Goal: Obtain resource: Download file/media

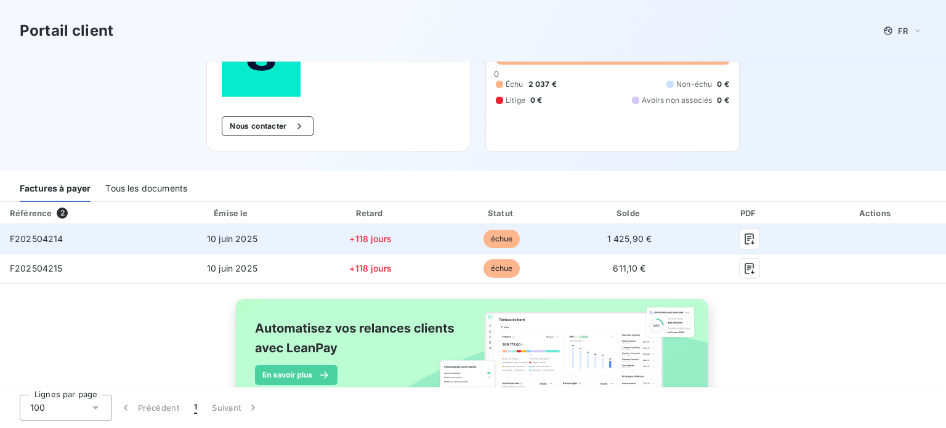
scroll to position [169, 0]
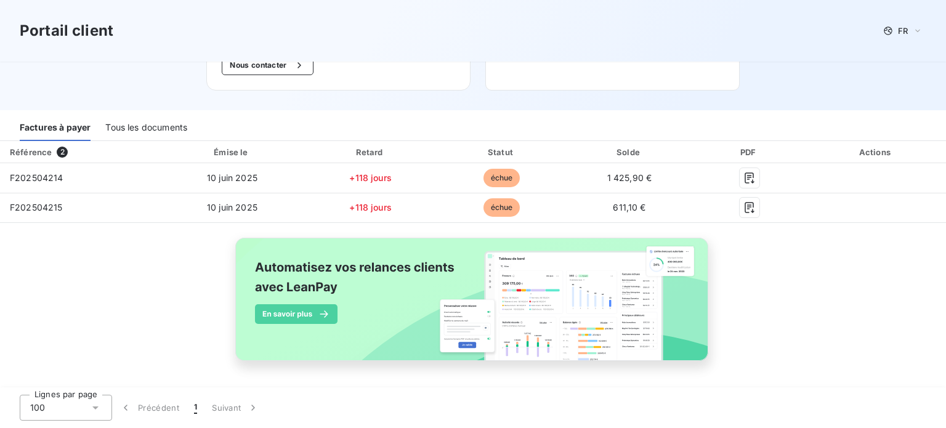
click at [136, 118] on div "Tous les documents" at bounding box center [146, 128] width 82 height 26
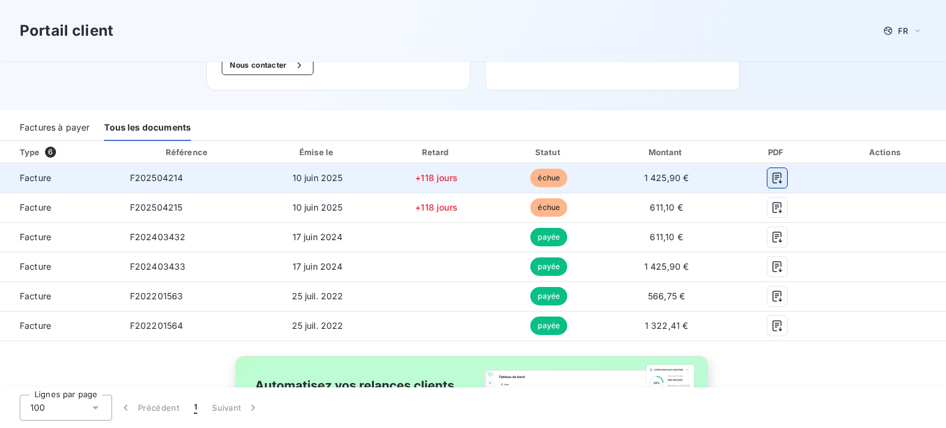
click at [771, 174] on icon "button" at bounding box center [777, 178] width 12 height 12
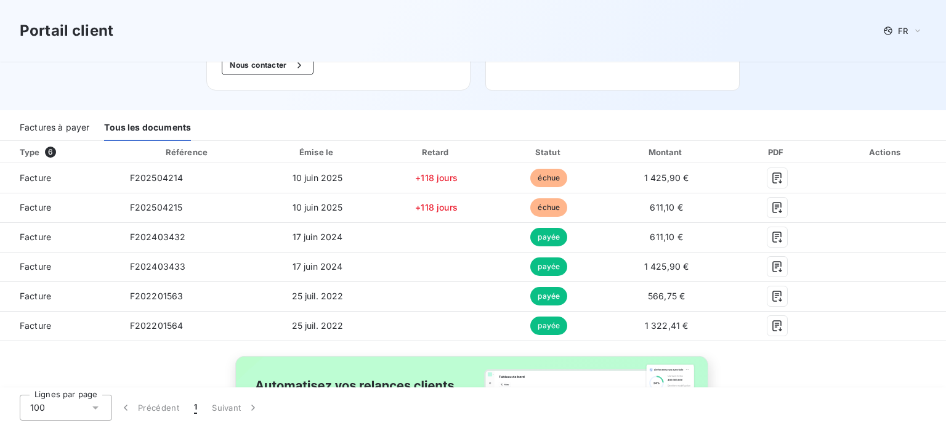
click at [813, 383] on div "Type 6 Référence Émise le Retard Statut Montant PDF Actions Facture F202504214 …" at bounding box center [473, 324] width 946 height 367
click at [64, 129] on div "Factures à payer" at bounding box center [55, 128] width 70 height 26
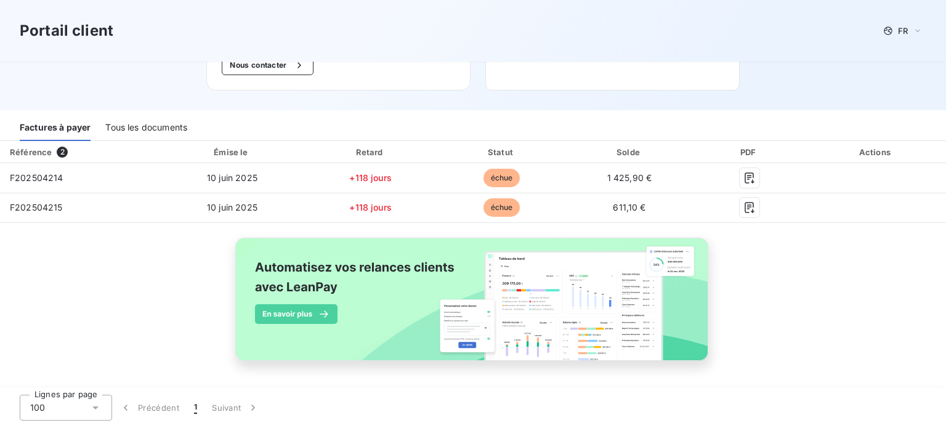
click at [128, 128] on div "Tous les documents" at bounding box center [146, 128] width 82 height 26
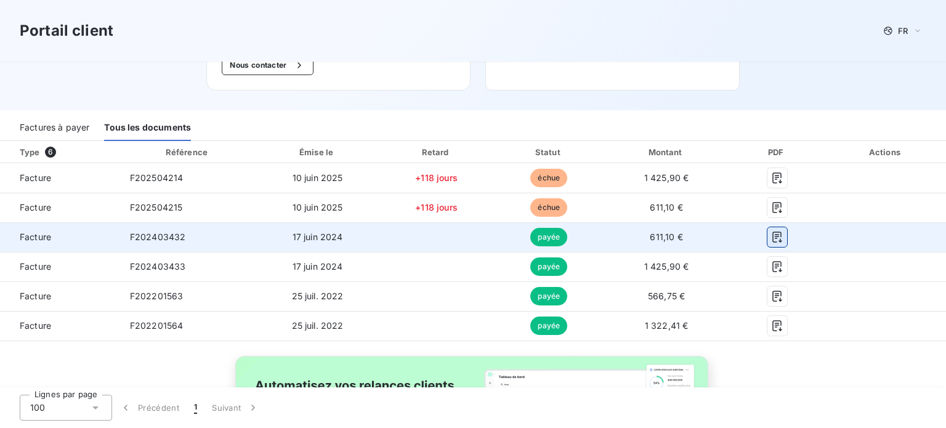
click at [773, 234] on icon "button" at bounding box center [777, 237] width 9 height 11
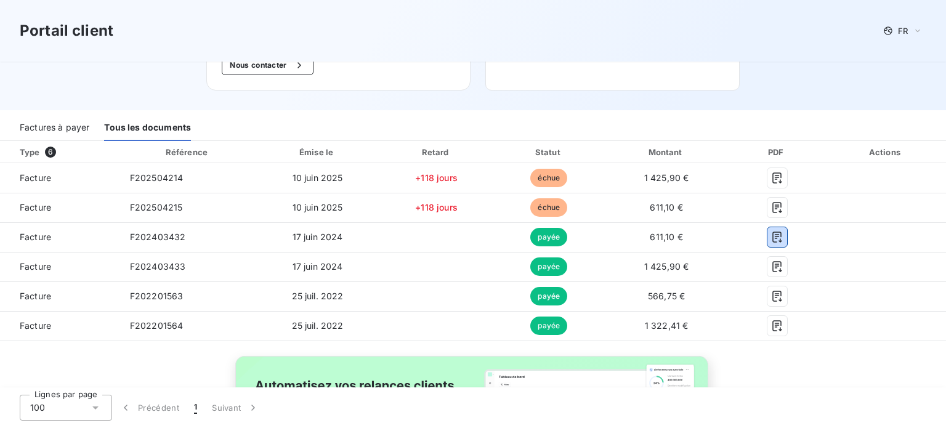
click at [39, 127] on div "Factures à payer" at bounding box center [55, 128] width 70 height 26
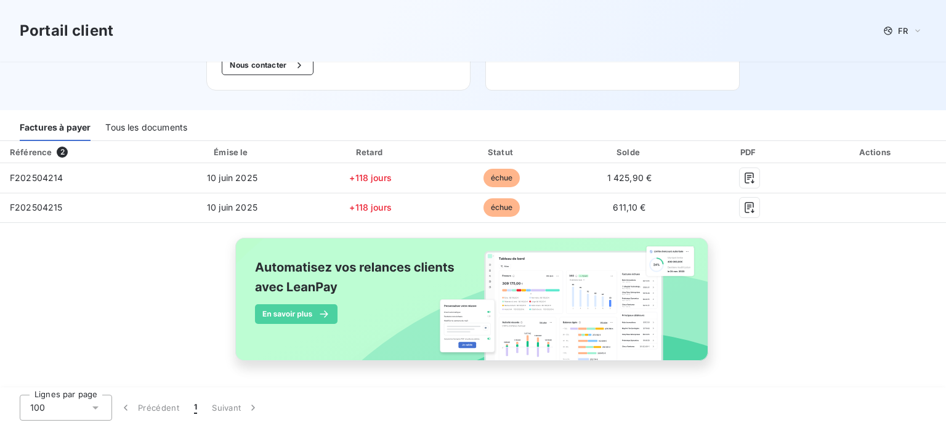
click at [155, 125] on div "Tous les documents" at bounding box center [146, 128] width 82 height 26
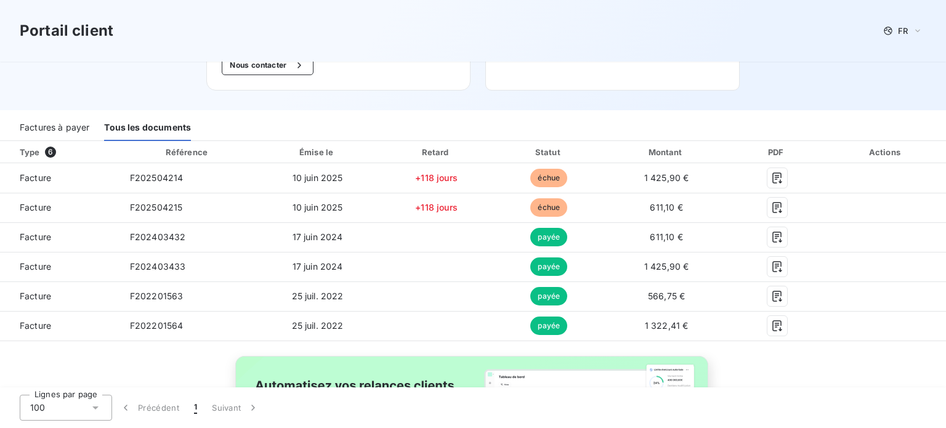
click at [67, 122] on div "Factures à payer" at bounding box center [55, 128] width 70 height 26
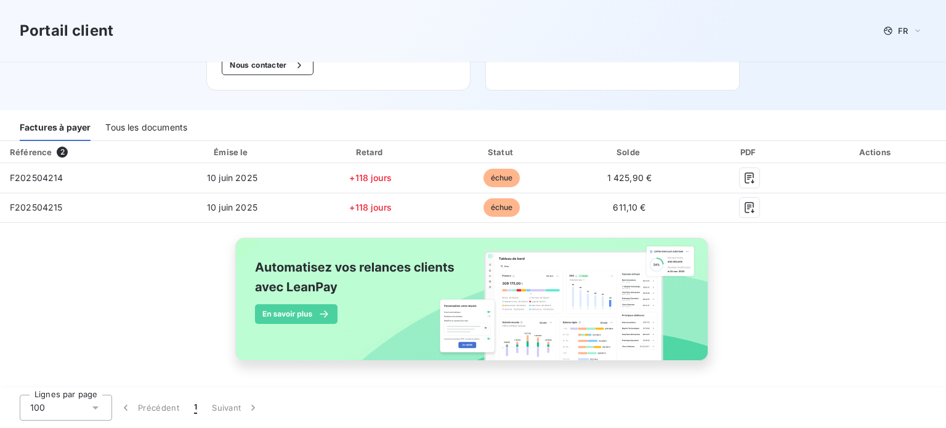
click at [144, 127] on div "Tous les documents" at bounding box center [146, 128] width 82 height 26
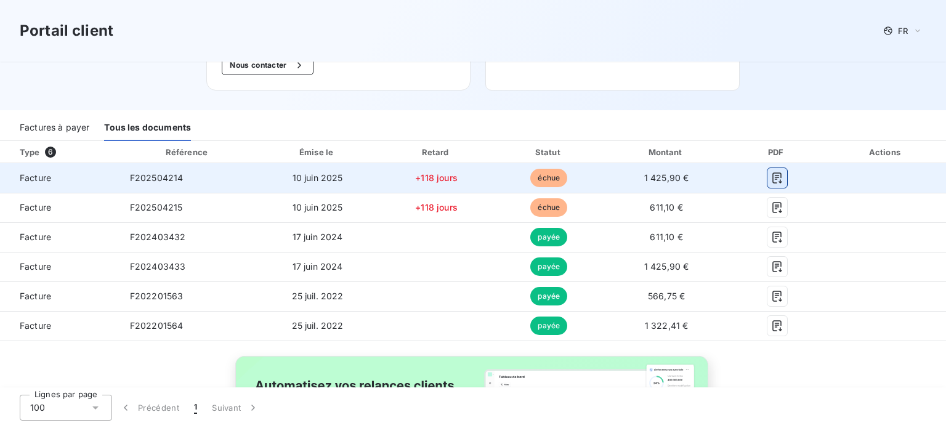
click at [771, 182] on icon "button" at bounding box center [777, 178] width 12 height 12
